Goal: Transaction & Acquisition: Purchase product/service

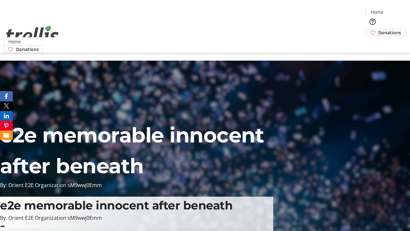
click at [378, 29] on span "Donations" at bounding box center [389, 32] width 23 height 7
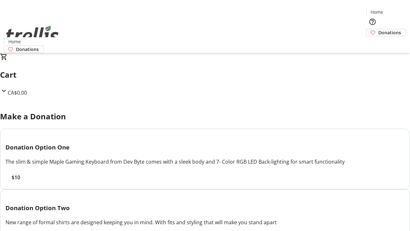
click at [20, 181] on span "$10" at bounding box center [16, 177] width 9 height 8
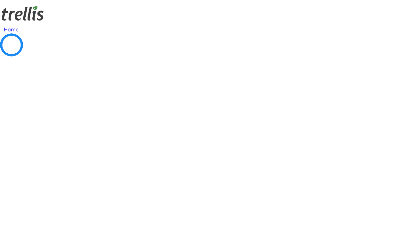
select select "CA"
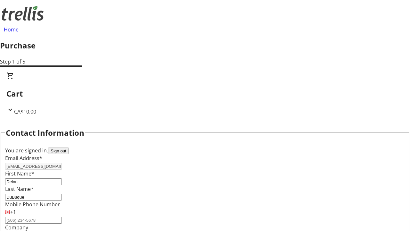
scroll to position [104, 0]
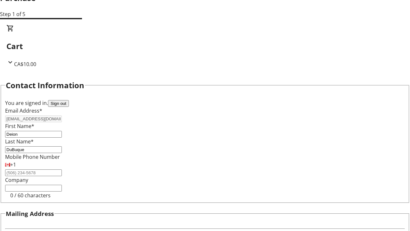
type input "[STREET_ADDRESS][PERSON_NAME]"
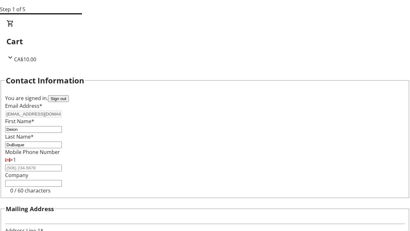
type input "Kelowna"
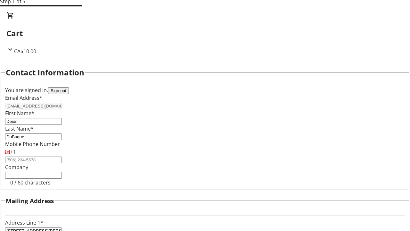
select select "BC"
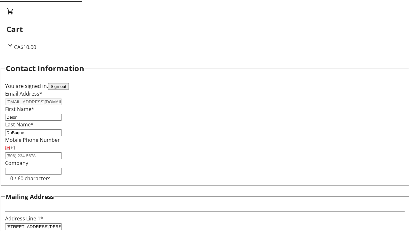
type input "Kelowna"
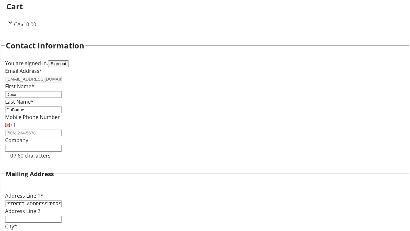
type input "V1Y 0C2"
